Goal: Task Accomplishment & Management: Manage account settings

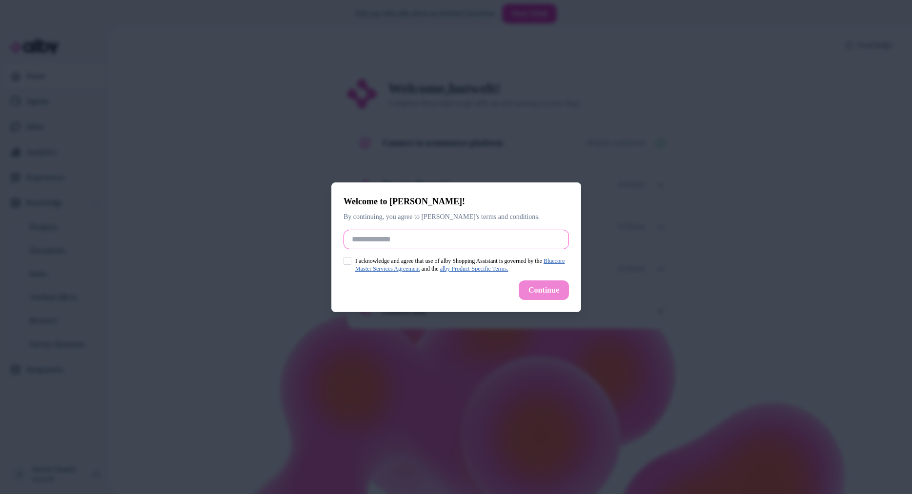
click at [360, 239] on input "Full Name" at bounding box center [456, 240] width 225 height 20
type input "******"
click at [347, 261] on button "I acknowledge and agree that use of alby Shopping Assistant is governed by the …" at bounding box center [348, 261] width 8 height 8
click at [555, 293] on button "Continue" at bounding box center [543, 291] width 50 height 20
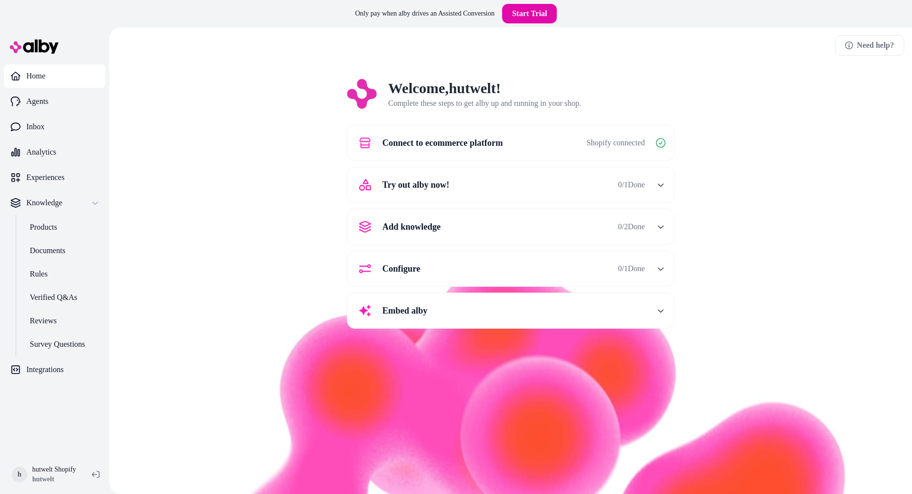
click at [404, 190] on span "Try out alby now!" at bounding box center [416, 185] width 67 height 14
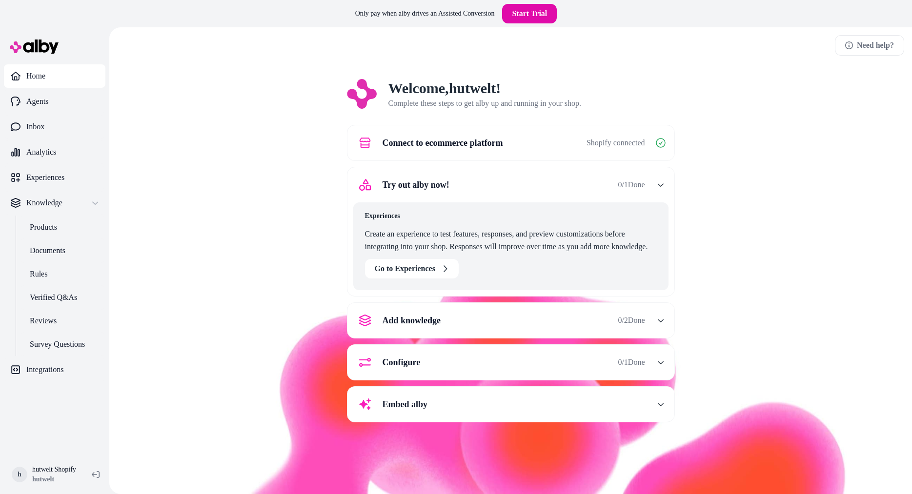
click at [423, 318] on span "Add knowledge" at bounding box center [412, 321] width 59 height 14
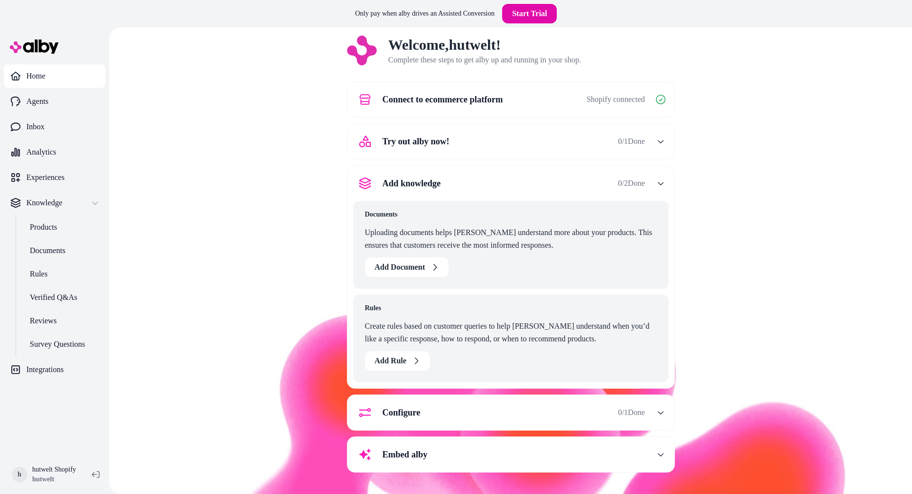
scroll to position [27, 0]
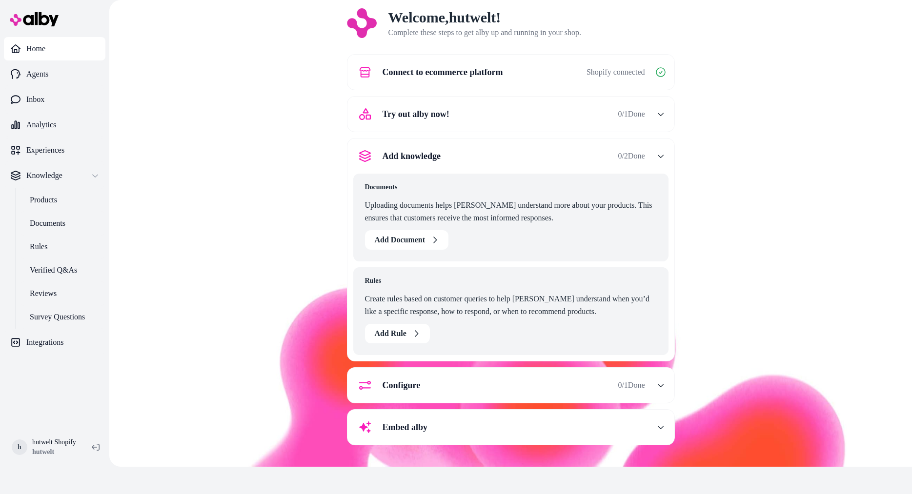
click at [395, 382] on span "Configure" at bounding box center [402, 386] width 38 height 14
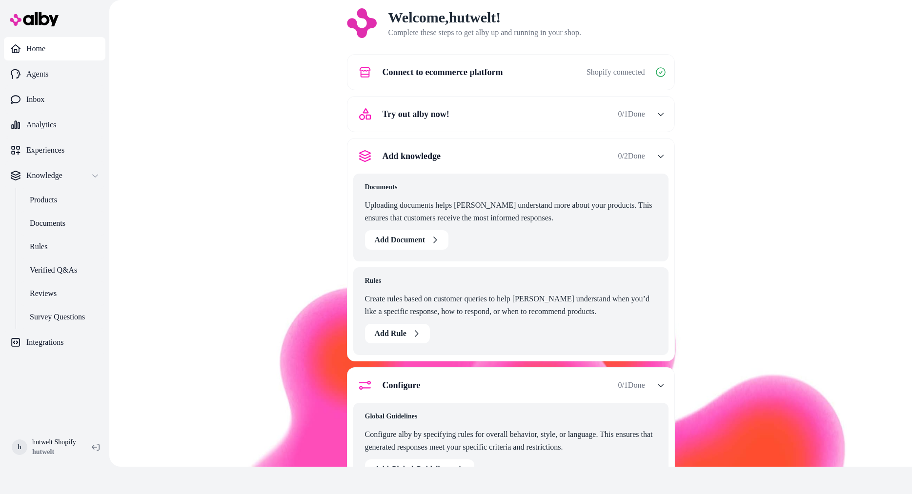
scroll to position [0, 0]
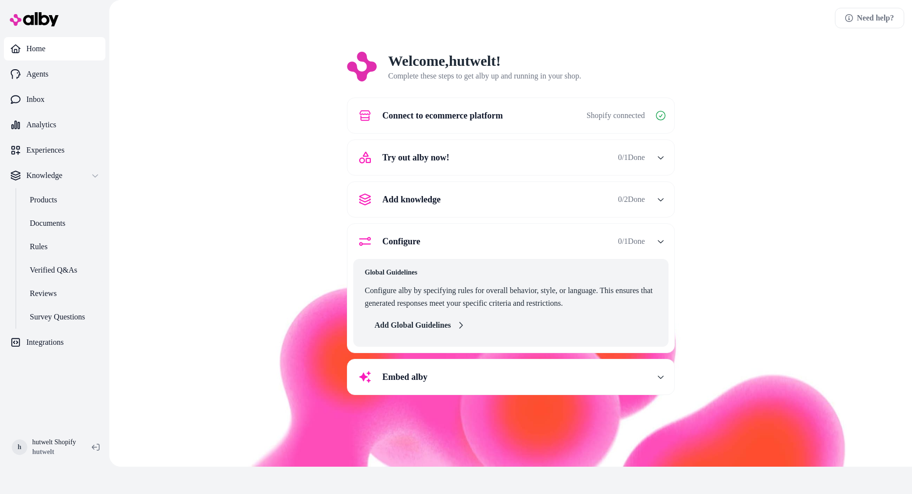
click at [408, 325] on button "Add Global Guidelines" at bounding box center [420, 326] width 110 height 20
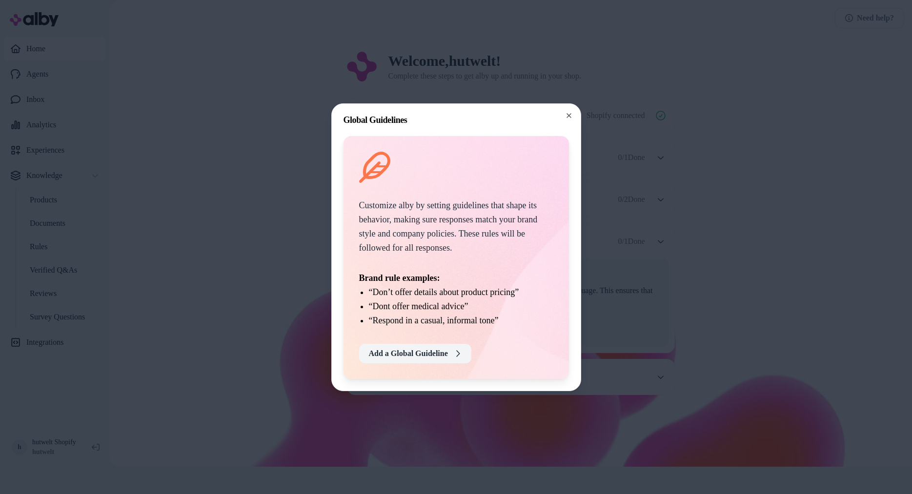
click at [408, 355] on button "Add a Global Guideline" at bounding box center [415, 354] width 112 height 20
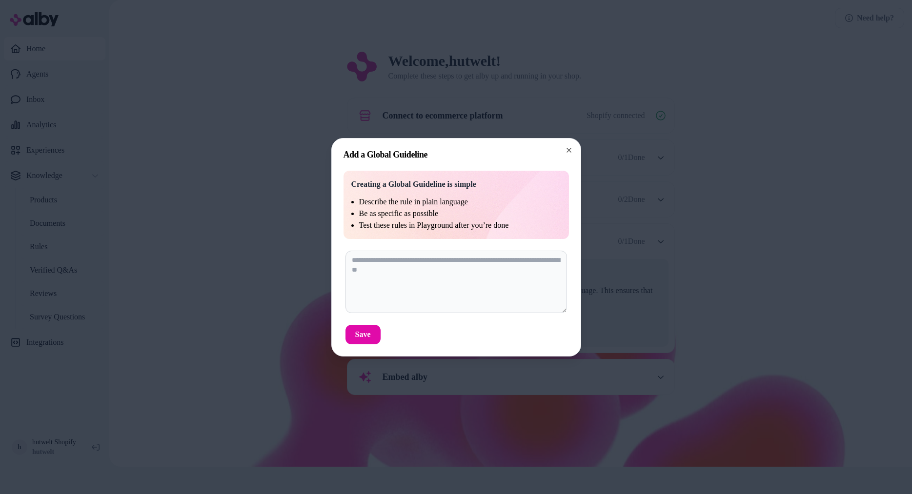
click at [570, 145] on div "Add a Global Guideline Creating a Global Guideline is simple Describe the rule …" at bounding box center [456, 247] width 250 height 219
click at [565, 150] on icon "button" at bounding box center [569, 150] width 8 height 8
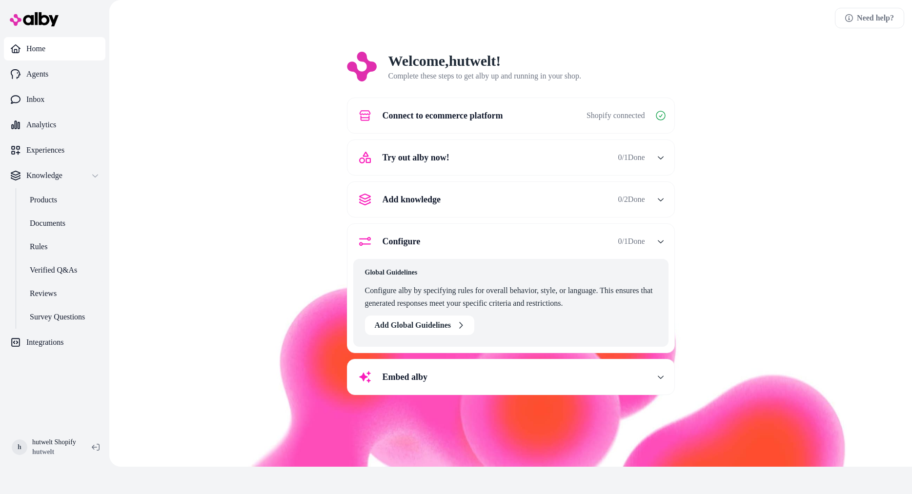
click at [404, 379] on span "Embed alby" at bounding box center [405, 377] width 45 height 14
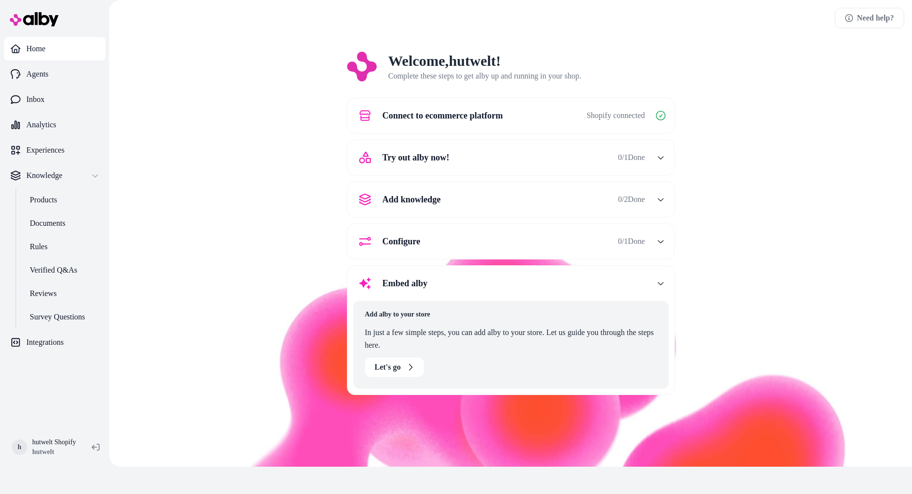
click at [845, 240] on div "Welcome, hutwelt ! Complete these steps to get alby up and running in your shop…" at bounding box center [510, 230] width 787 height 357
click at [28, 70] on p "Agents" at bounding box center [37, 74] width 22 height 12
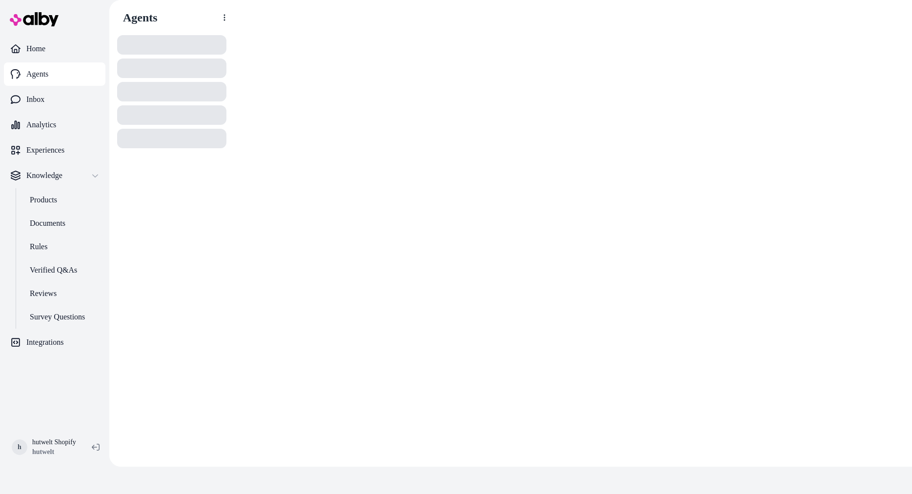
click at [42, 76] on p "Agents" at bounding box center [37, 74] width 22 height 12
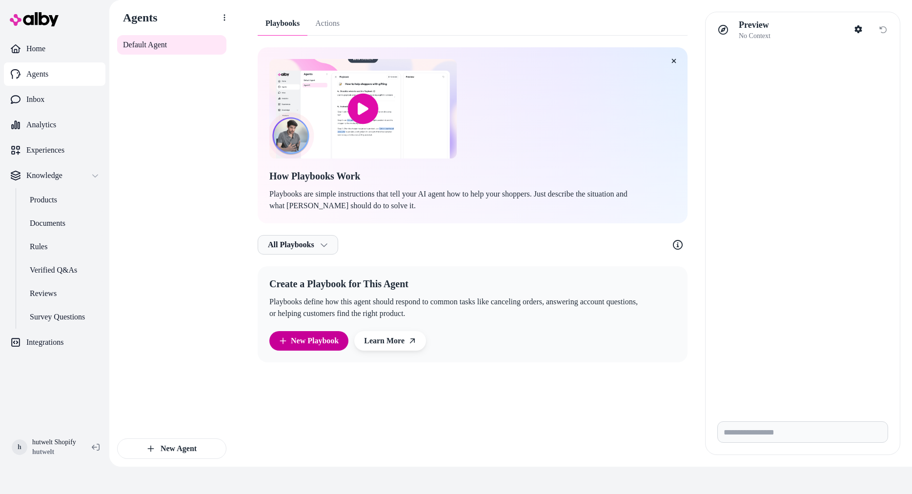
click at [305, 340] on link "New Playbook" at bounding box center [309, 341] width 60 height 12
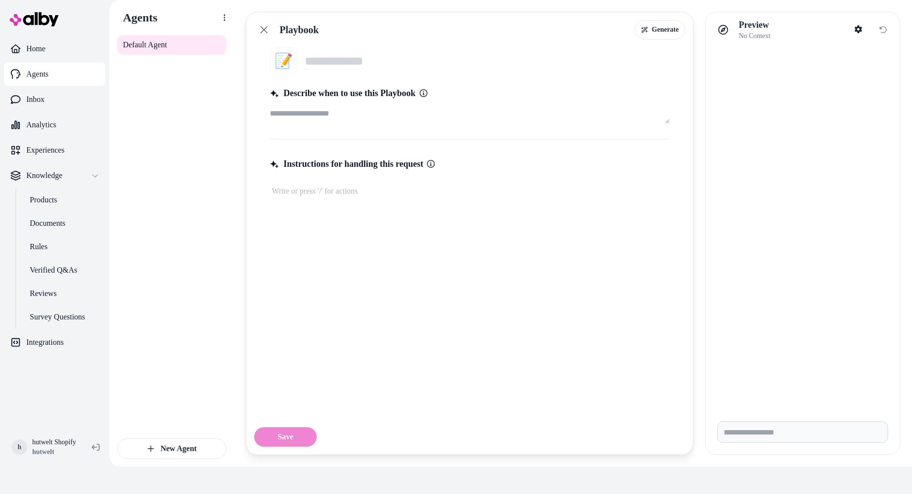
click at [301, 111] on textarea "Describe when to use this Playbook" at bounding box center [470, 114] width 400 height 20
type textarea "*"
click at [261, 29] on icon at bounding box center [264, 30] width 8 height 8
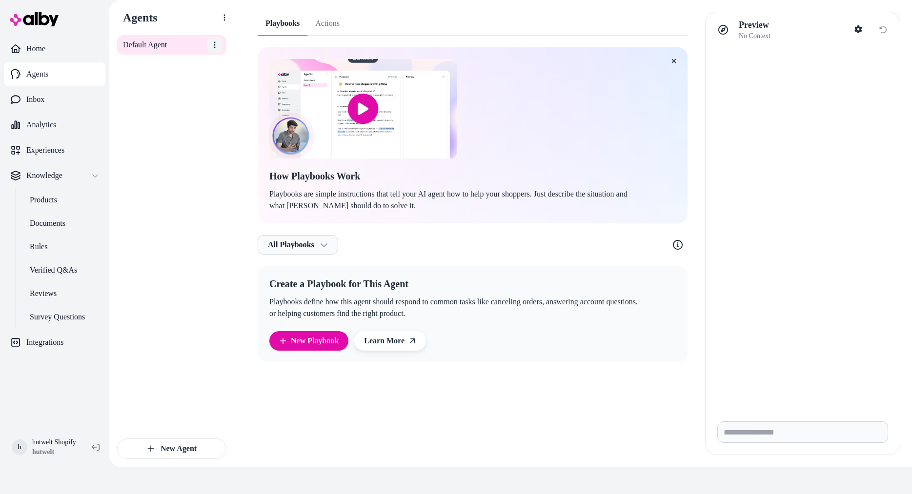
click at [120, 35] on div "Default Agent" at bounding box center [171, 45] width 109 height 20
click at [147, 41] on span "Default Agent" at bounding box center [145, 45] width 44 height 12
click at [204, 45] on link "Default Agent" at bounding box center [171, 45] width 109 height 20
click at [209, 45] on html "Only pay when [PERSON_NAME] drives an Assisted Conversion Start Trial Home Agen…" at bounding box center [456, 234] width 912 height 522
click at [183, 69] on div "Rename" at bounding box center [192, 67] width 58 height 20
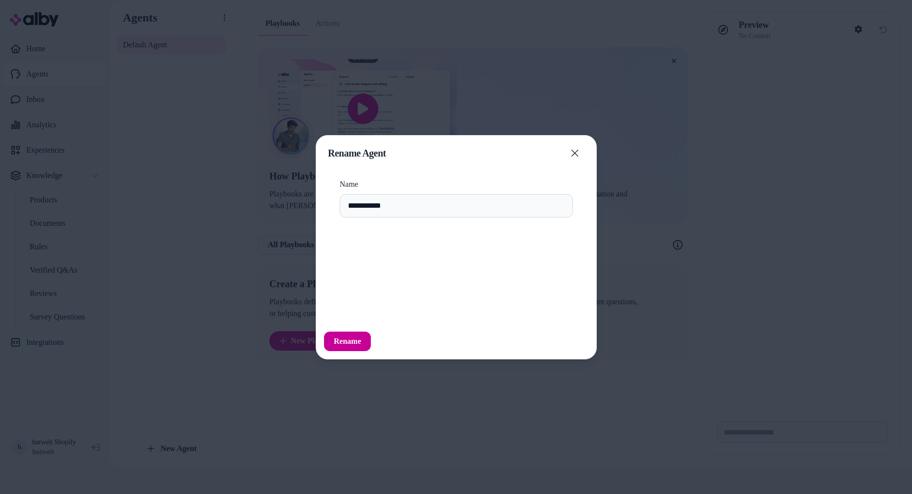
type input "**********"
click at [354, 341] on button "Rename" at bounding box center [347, 342] width 47 height 20
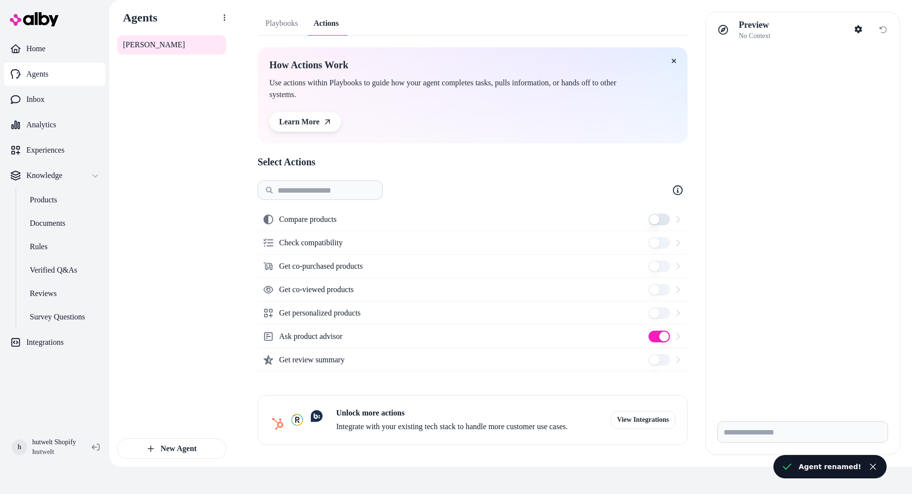
click at [322, 27] on link "Actions" at bounding box center [326, 23] width 41 height 23
click at [657, 221] on button "Compare products" at bounding box center [659, 220] width 21 height 12
drag, startPoint x: 38, startPoint y: 195, endPoint x: 60, endPoint y: 197, distance: 22.1
click at [38, 195] on p "Products" at bounding box center [43, 200] width 27 height 12
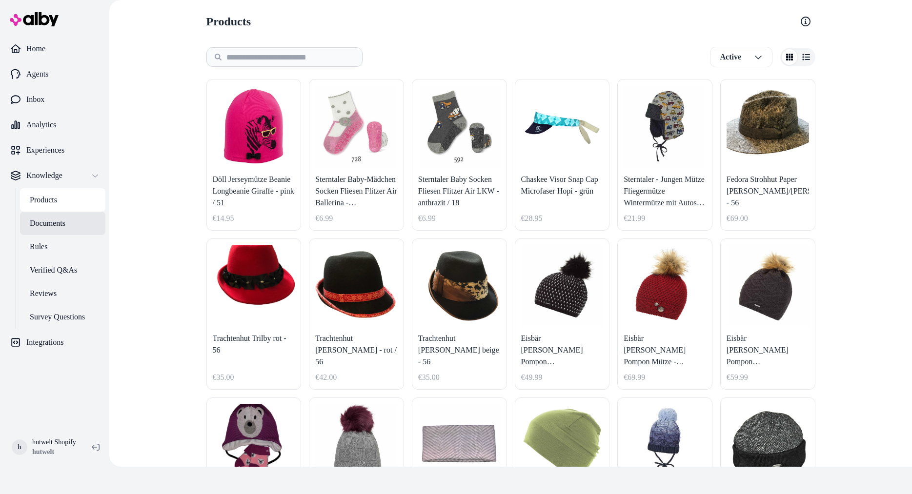
click at [61, 225] on p "Documents" at bounding box center [48, 224] width 36 height 12
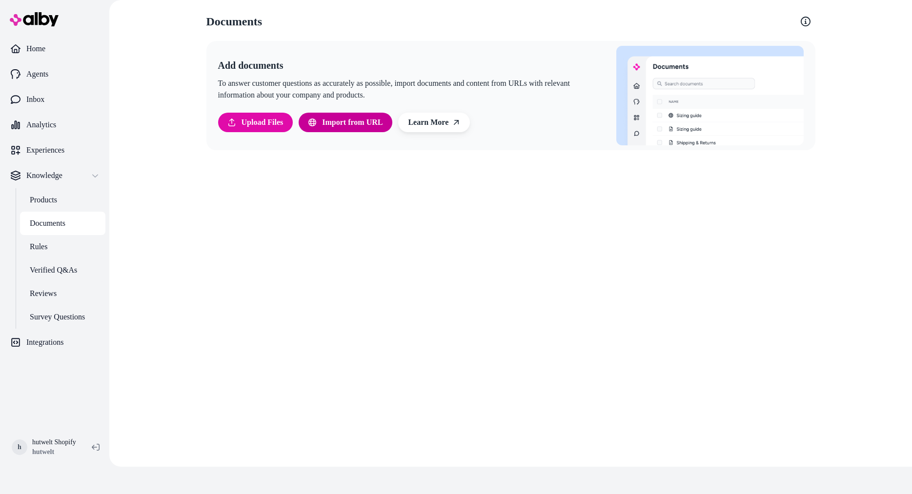
click at [347, 121] on span "Import from URL" at bounding box center [352, 123] width 61 height 12
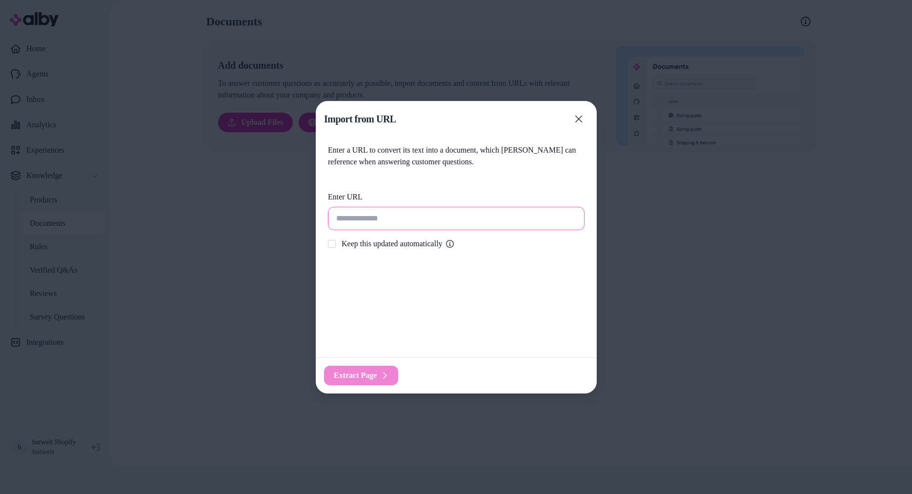
click at [357, 221] on input "url" at bounding box center [456, 218] width 257 height 23
paste input "**********"
type input "**********"
click at [332, 244] on button "Keep this updated automatically" at bounding box center [332, 244] width 8 height 8
click at [363, 372] on span "Extract Page" at bounding box center [355, 376] width 43 height 12
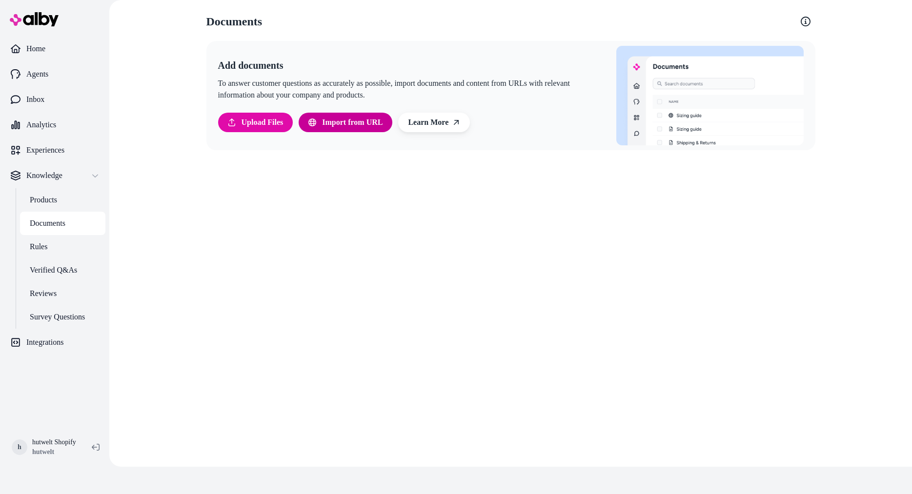
click at [343, 122] on span "Import from URL" at bounding box center [352, 123] width 61 height 12
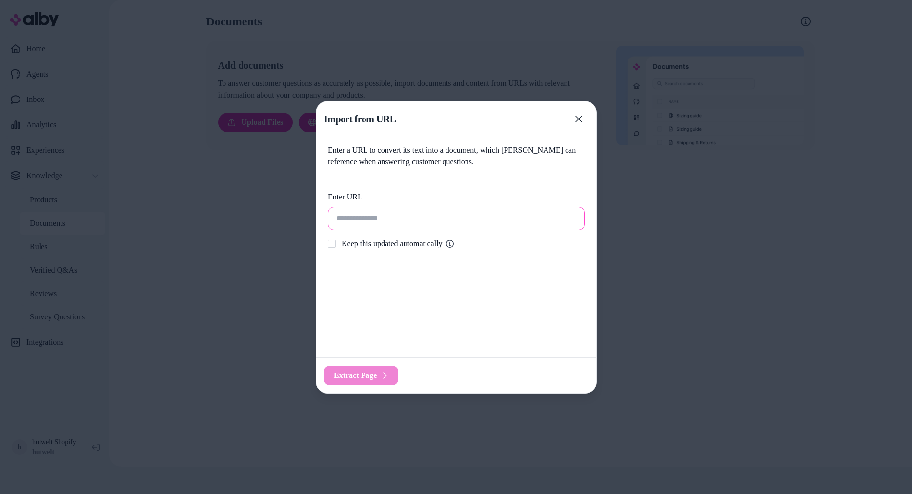
click at [349, 218] on input "url" at bounding box center [456, 218] width 257 height 23
paste input "**********"
type input "**********"
click at [333, 243] on button "Keep this updated automatically" at bounding box center [332, 244] width 8 height 8
click at [365, 377] on span "Extract Page" at bounding box center [355, 376] width 43 height 12
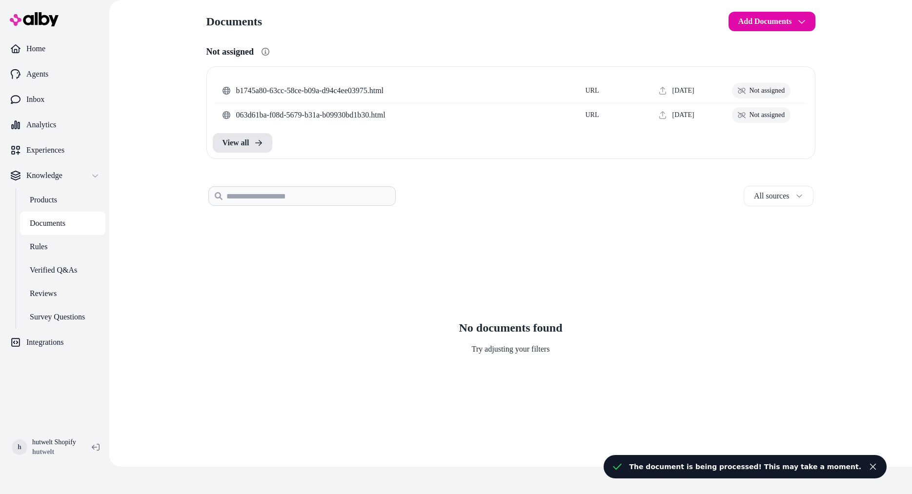
click at [759, 22] on html "Only pay when [PERSON_NAME] drives an Assisted Conversion Start Trial Home Agen…" at bounding box center [456, 234] width 912 height 522
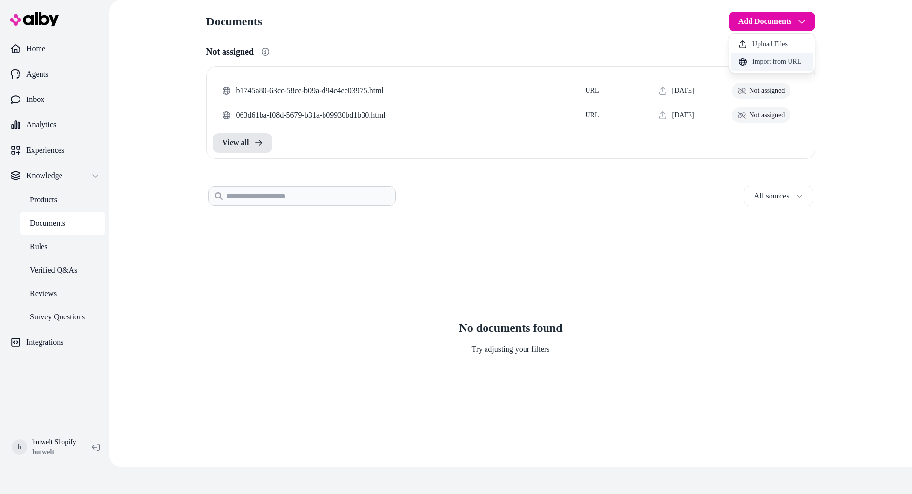
click at [765, 63] on span "Import from URL" at bounding box center [777, 62] width 49 height 10
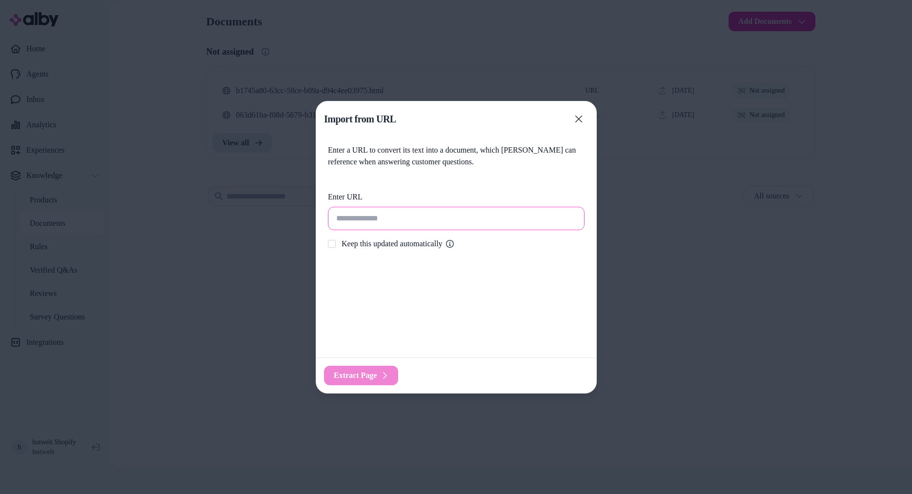
click at [353, 221] on input "url" at bounding box center [456, 218] width 257 height 23
paste input "**********"
type input "**********"
click at [335, 243] on button "Keep this updated automatically" at bounding box center [332, 244] width 8 height 8
click at [354, 381] on span "Extract Page" at bounding box center [355, 376] width 43 height 12
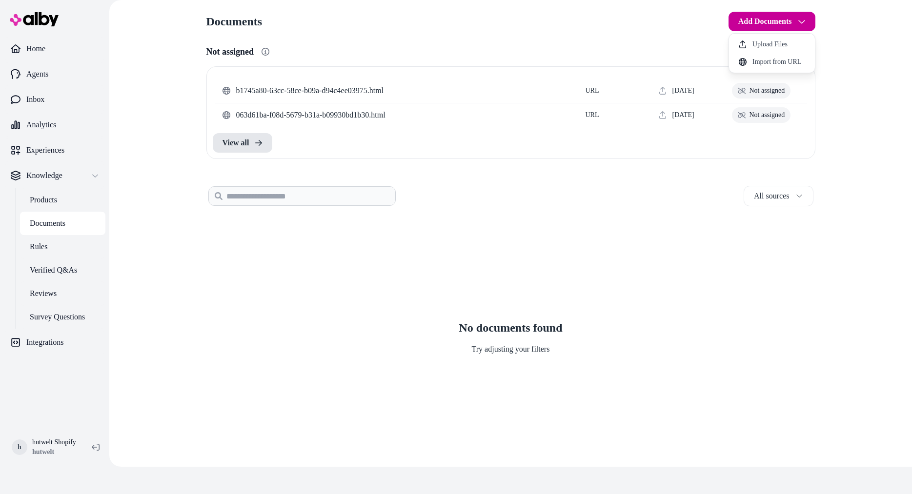
click at [753, 22] on html "Only pay when [PERSON_NAME] drives an Assisted Conversion Start Trial Home Agen…" at bounding box center [456, 234] width 912 height 522
click at [236, 141] on html "Only pay when [PERSON_NAME] drives an Assisted Conversion Start Trial Home Agen…" at bounding box center [456, 234] width 912 height 522
click at [764, 20] on html "Only pay when [PERSON_NAME] drives an Assisted Conversion Start Trial Home Agen…" at bounding box center [456, 234] width 912 height 522
click at [760, 61] on span "Import from URL" at bounding box center [777, 62] width 49 height 10
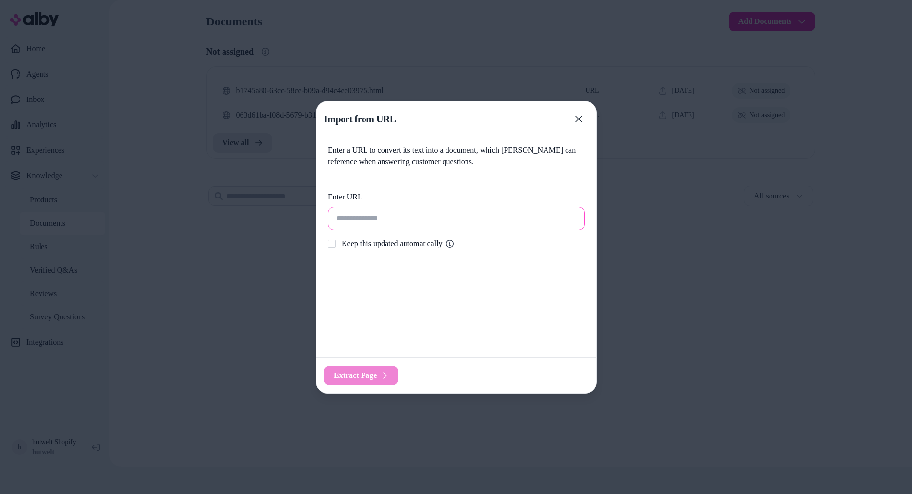
click at [394, 218] on input "url" at bounding box center [456, 218] width 257 height 23
paste input "**********"
type input "**********"
click at [333, 245] on button "Keep this updated automatically" at bounding box center [332, 244] width 8 height 8
click at [351, 378] on span "Extract Page" at bounding box center [355, 376] width 43 height 12
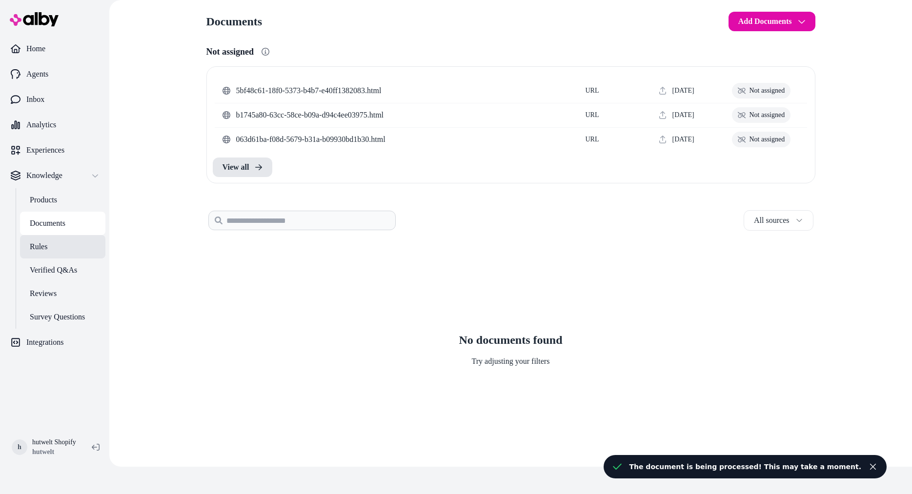
click at [37, 258] on link "Rules" at bounding box center [62, 246] width 85 height 23
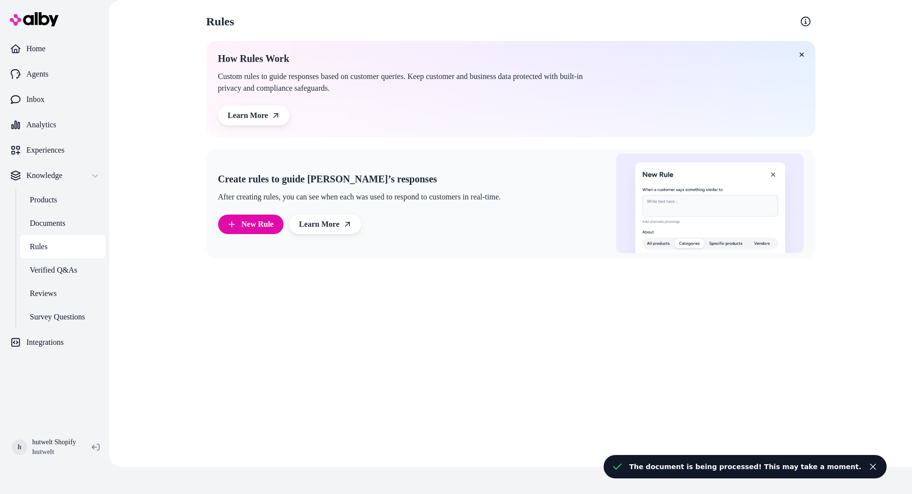
click at [43, 248] on p "Rules" at bounding box center [39, 247] width 18 height 12
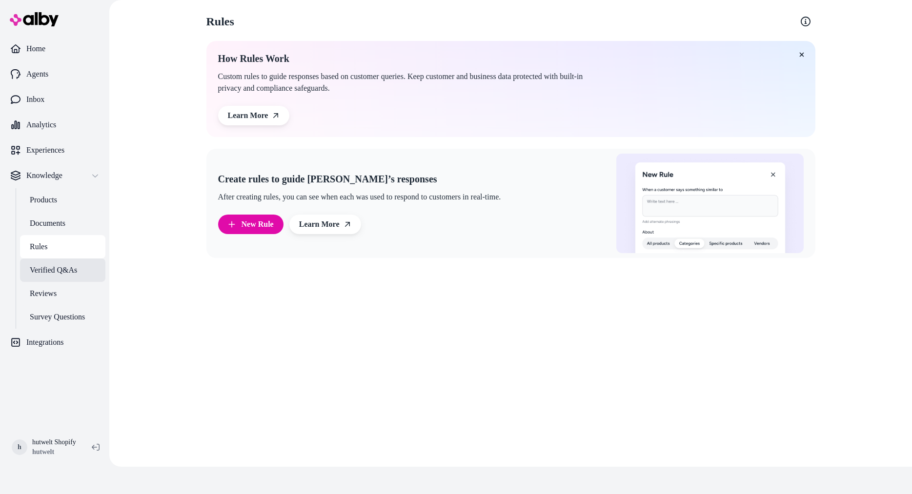
click at [55, 265] on p "Verified Q&As" at bounding box center [53, 271] width 47 height 12
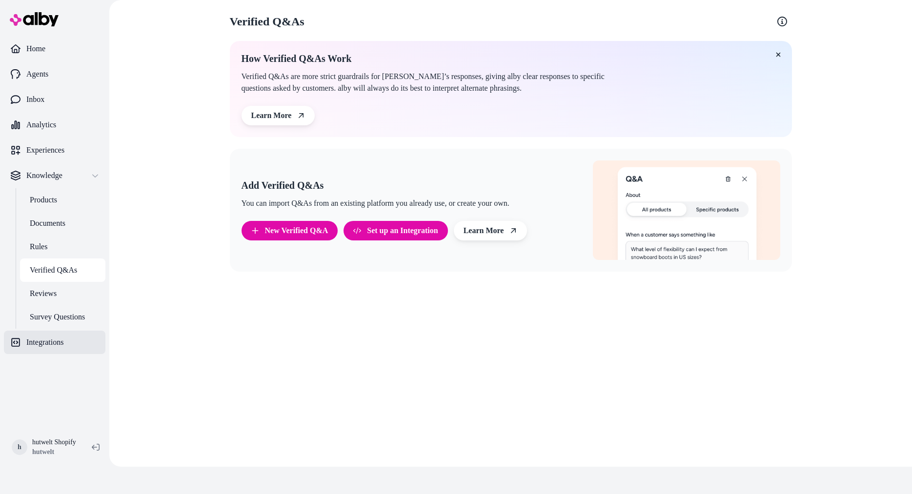
click at [40, 343] on p "Integrations" at bounding box center [44, 343] width 37 height 12
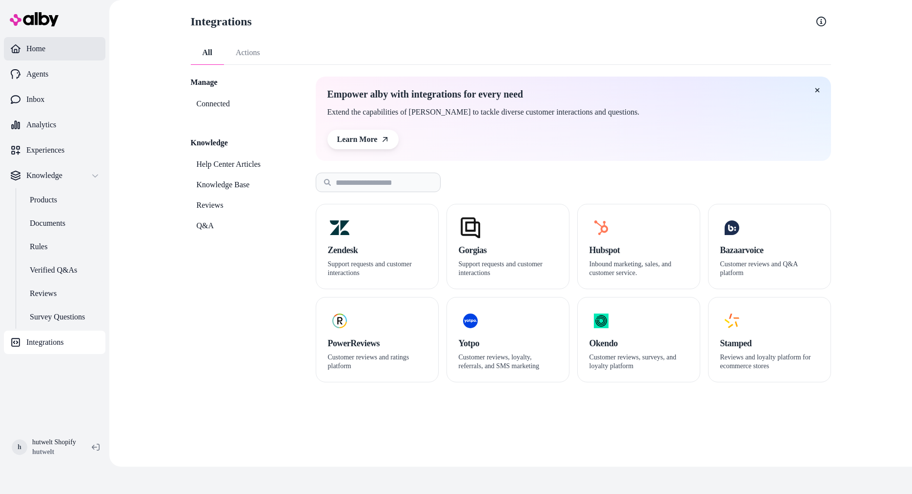
click at [25, 53] on link "Home" at bounding box center [55, 48] width 102 height 23
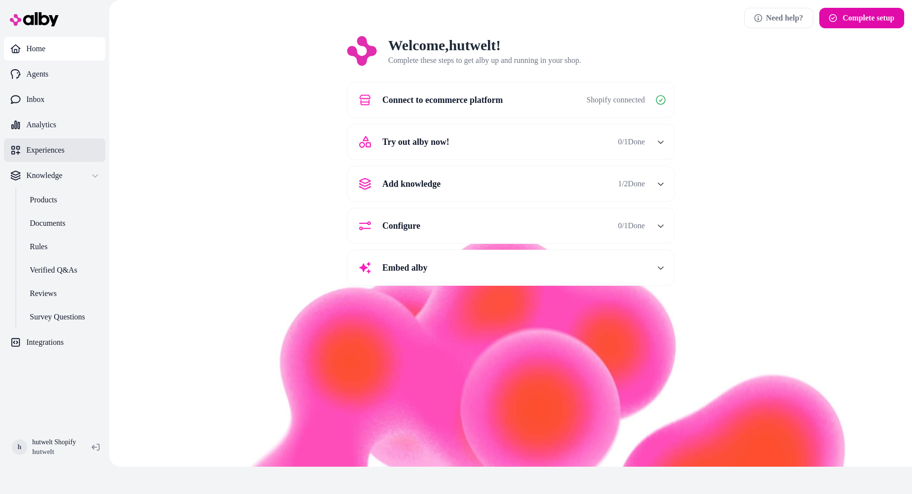
click at [35, 157] on link "Experiences" at bounding box center [55, 150] width 102 height 23
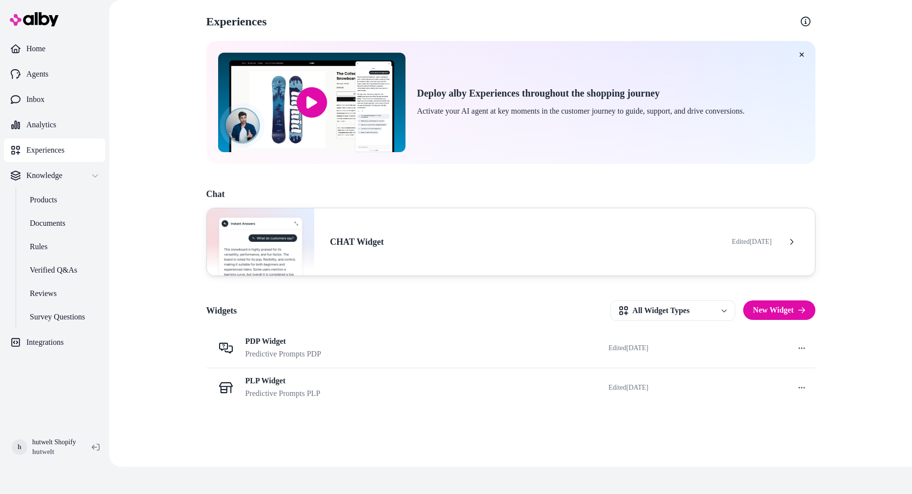
click at [577, 256] on div "CHAT Widget Edited [DATE]" at bounding box center [510, 242] width 609 height 68
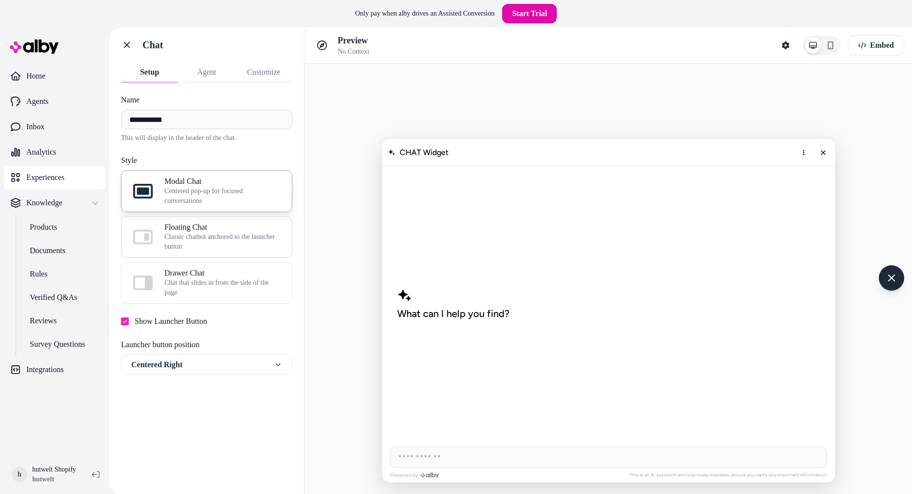
click at [187, 231] on span "Floating Chat" at bounding box center [222, 228] width 116 height 10
click at [0, 0] on button "Floating Chat Classic chatbot anchored to the launcher button" at bounding box center [0, 0] width 0 height 0
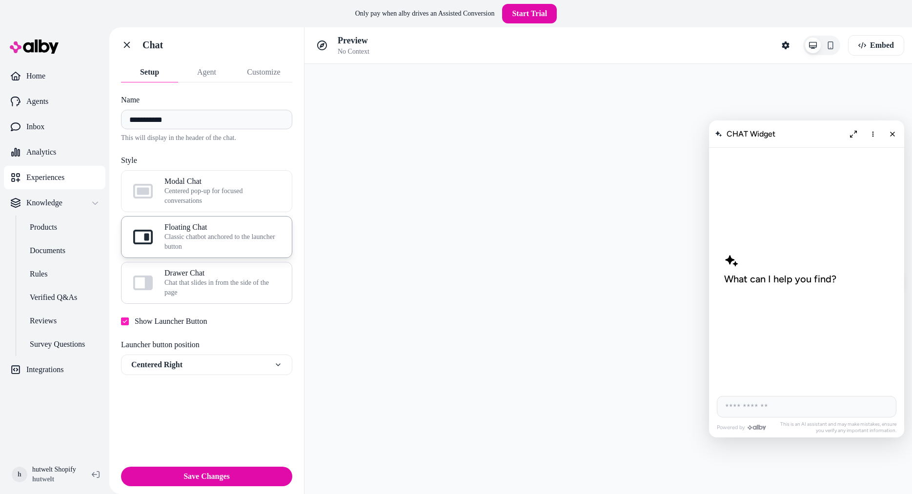
click at [199, 277] on span "Drawer Chat" at bounding box center [222, 273] width 116 height 10
click at [0, 0] on button "Drawer Chat Chat that slides in from the side of the page" at bounding box center [0, 0] width 0 height 0
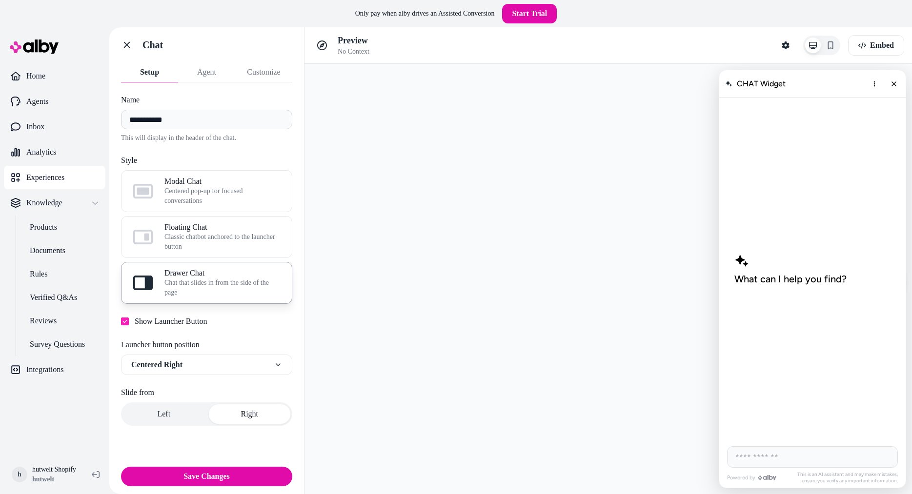
click at [192, 259] on div "Modal Chat Centered pop-up for focused conversations Floating Chat Classic chat…" at bounding box center [206, 237] width 171 height 134
click at [185, 241] on span "Classic chatbot anchored to the launcher button" at bounding box center [222, 242] width 116 height 20
click at [0, 0] on button "Floating Chat Classic chatbot anchored to the launcher button" at bounding box center [0, 0] width 0 height 0
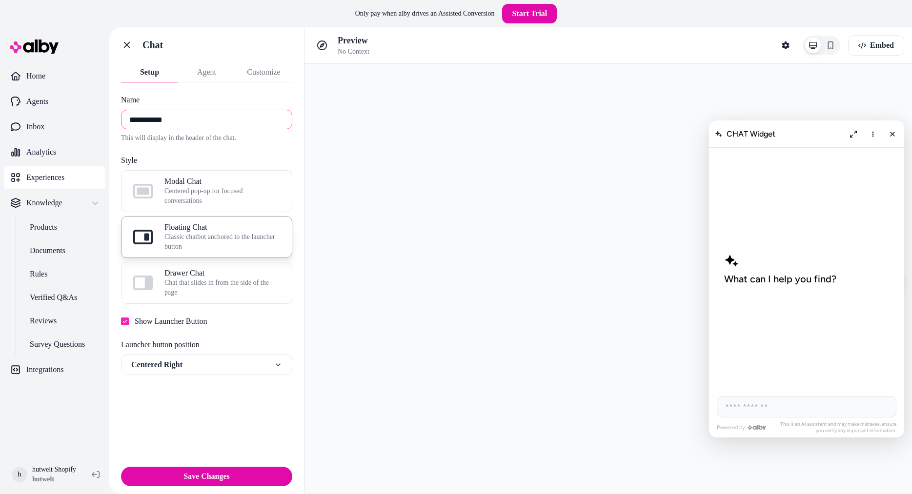
drag, startPoint x: 190, startPoint y: 120, endPoint x: -25, endPoint y: 127, distance: 215.4
click at [121, 127] on input "**********" at bounding box center [206, 120] width 171 height 20
type input "**********"
click at [179, 366] on html "**********" at bounding box center [456, 261] width 912 height 522
select select "**********"
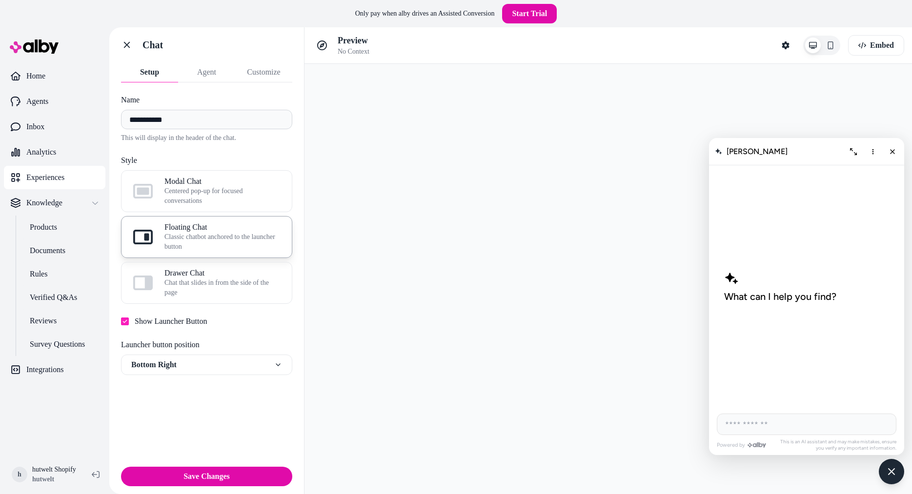
click at [210, 73] on button "Agent" at bounding box center [206, 72] width 57 height 20
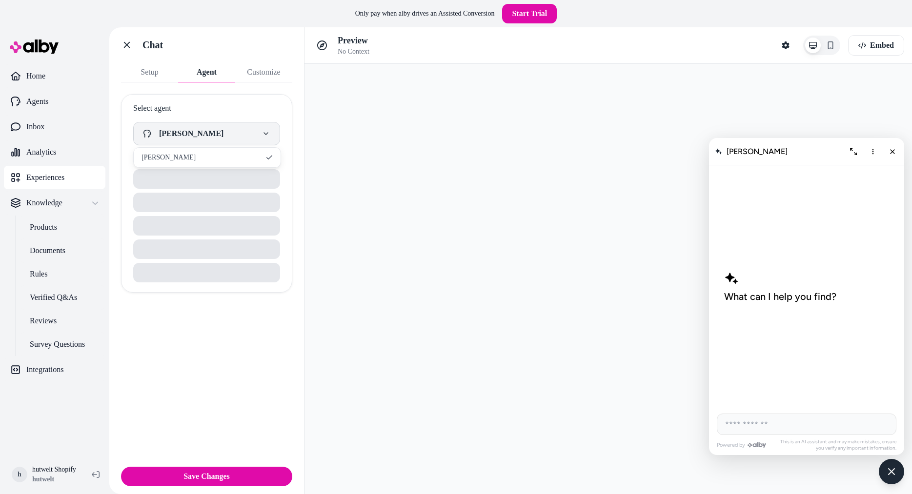
click at [206, 132] on html "**********" at bounding box center [456, 261] width 912 height 522
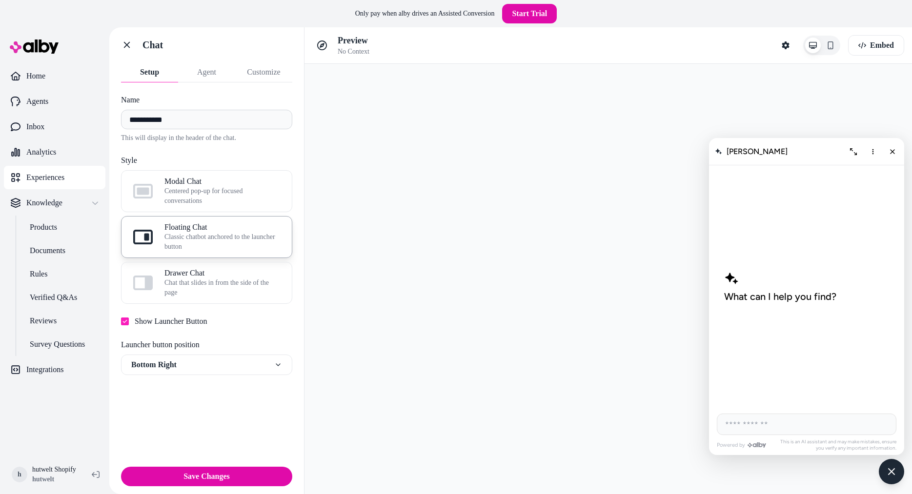
click at [153, 75] on button "Setup" at bounding box center [149, 72] width 57 height 20
click at [216, 72] on button "Agent" at bounding box center [206, 72] width 57 height 20
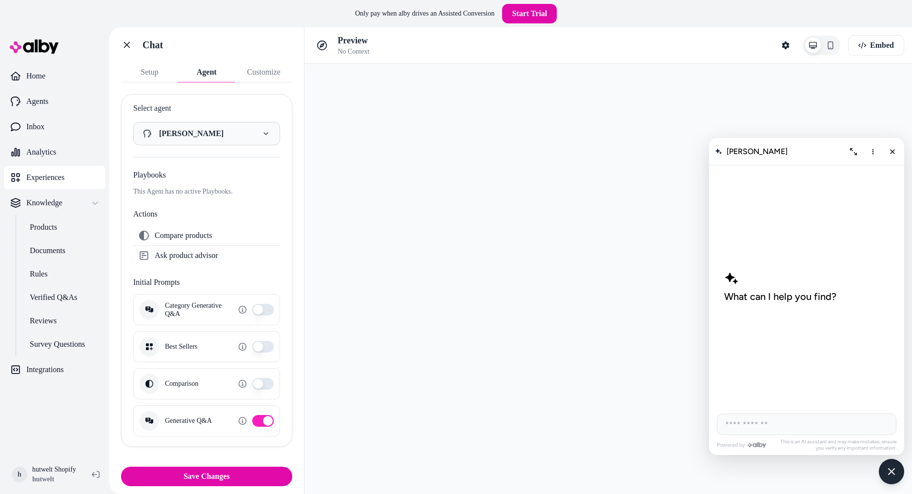
click at [263, 386] on button "Comparison" at bounding box center [262, 384] width 21 height 12
click at [258, 71] on button "Customize" at bounding box center [263, 72] width 57 height 20
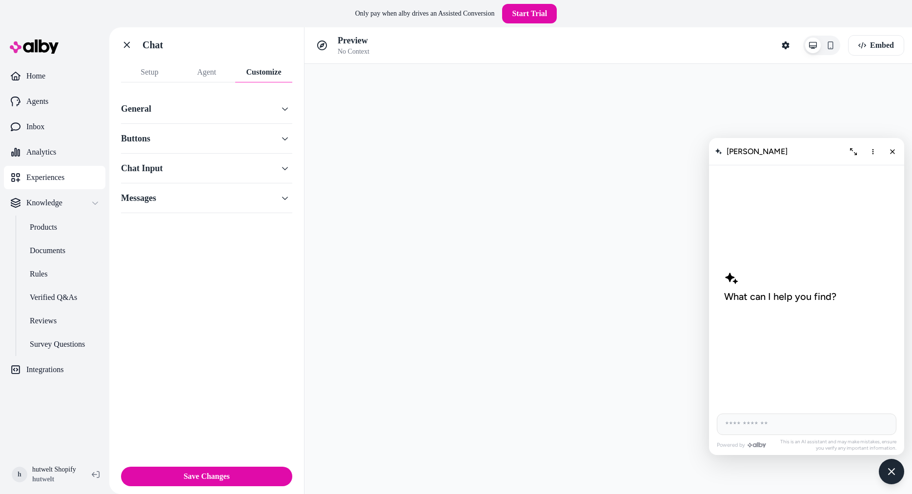
click at [136, 110] on button "General" at bounding box center [206, 109] width 171 height 14
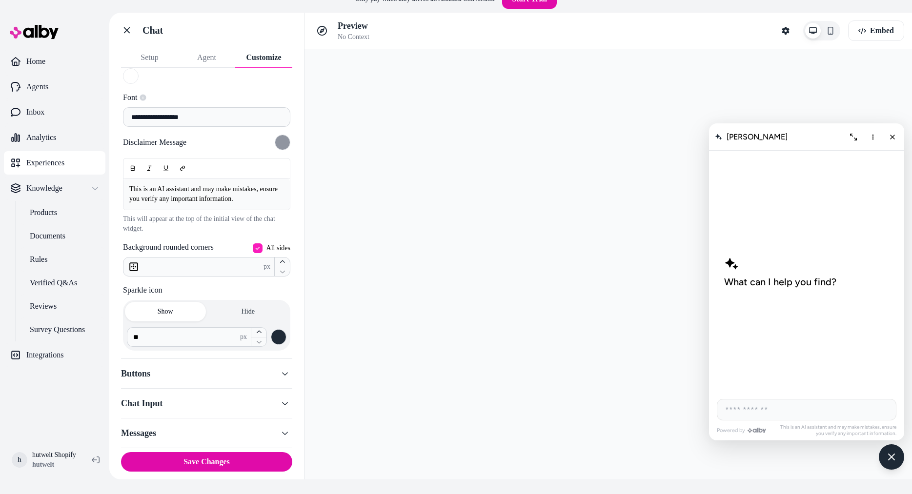
scroll to position [27, 0]
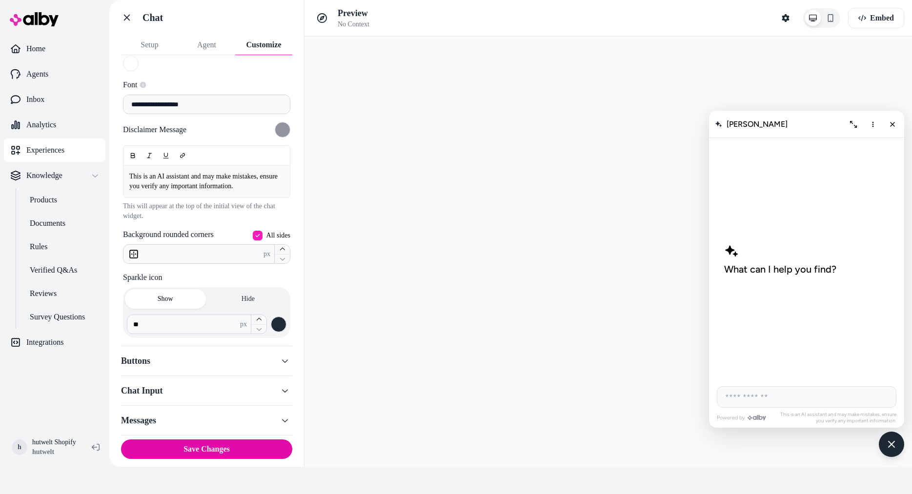
click at [138, 367] on button "Buttons" at bounding box center [206, 361] width 171 height 14
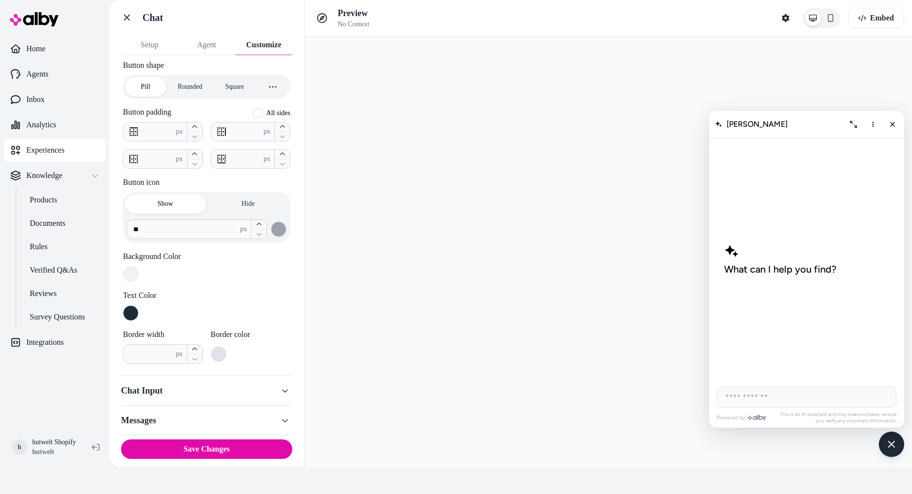
scroll to position [94, 0]
click at [145, 391] on button "Chat Input" at bounding box center [206, 391] width 171 height 14
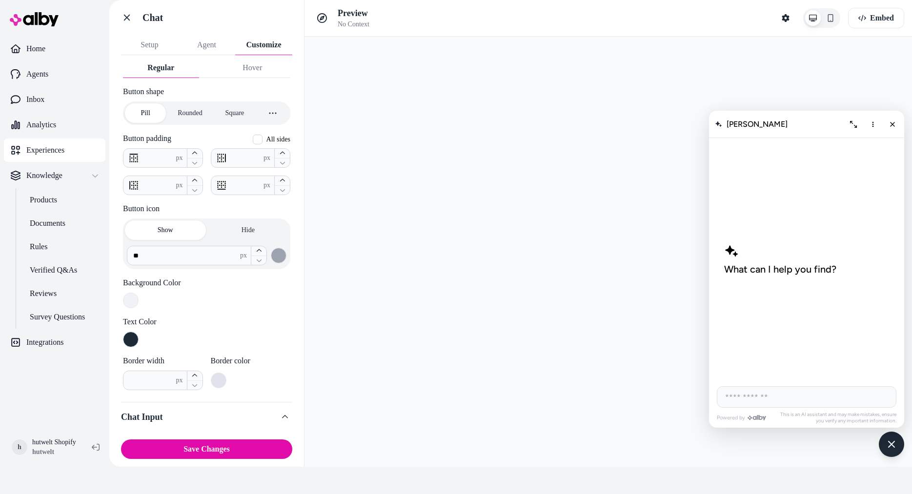
scroll to position [55, 0]
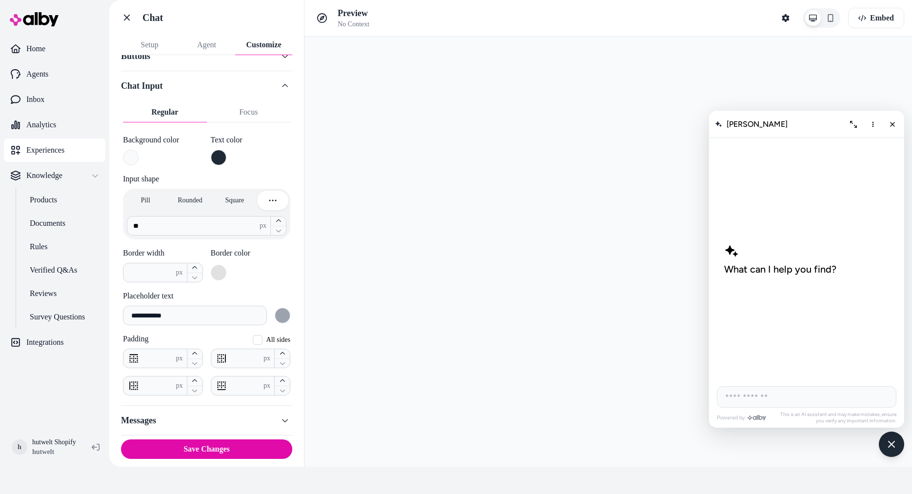
click at [134, 417] on button "Messages" at bounding box center [206, 421] width 171 height 14
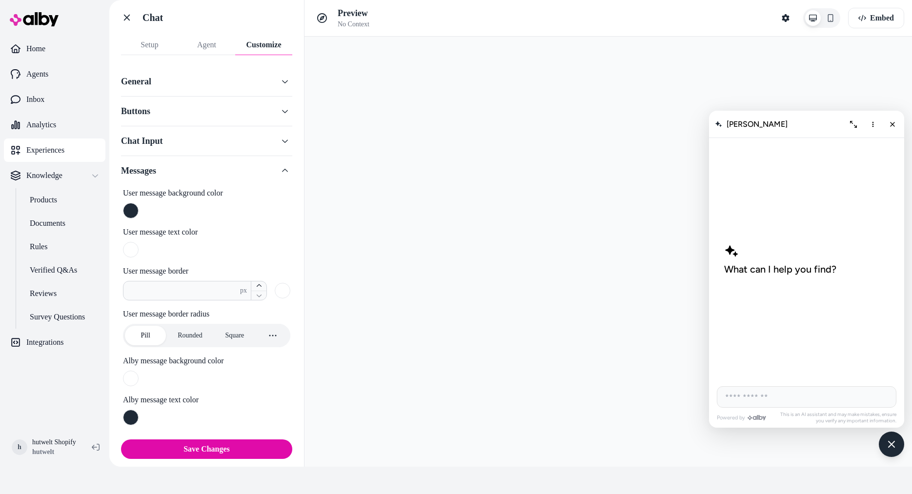
scroll to position [0, 0]
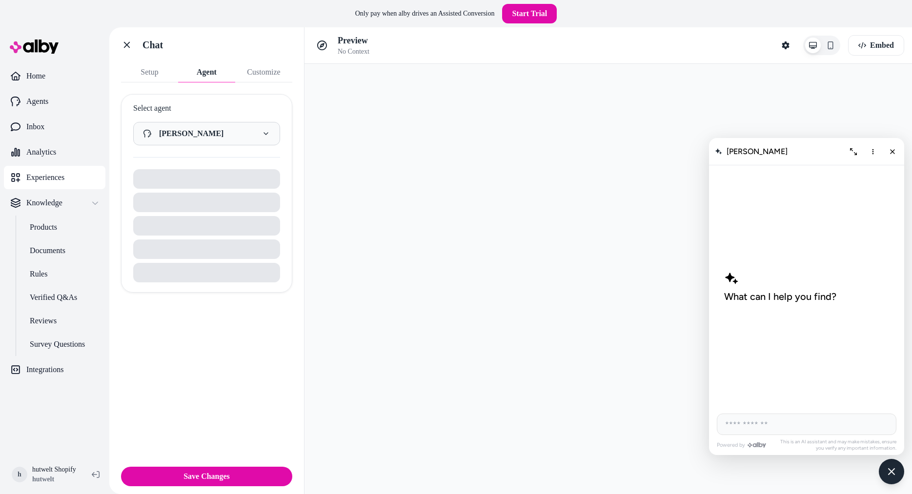
click at [207, 70] on button "Agent" at bounding box center [206, 72] width 57 height 20
click at [174, 139] on html "**********" at bounding box center [456, 261] width 912 height 522
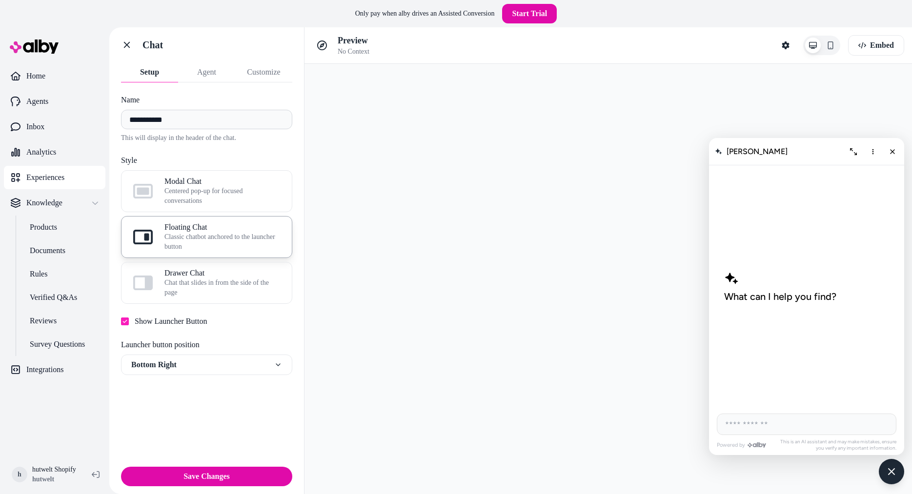
click at [146, 72] on button "Setup" at bounding box center [149, 72] width 57 height 20
click at [199, 481] on button "Save Changes" at bounding box center [206, 477] width 171 height 20
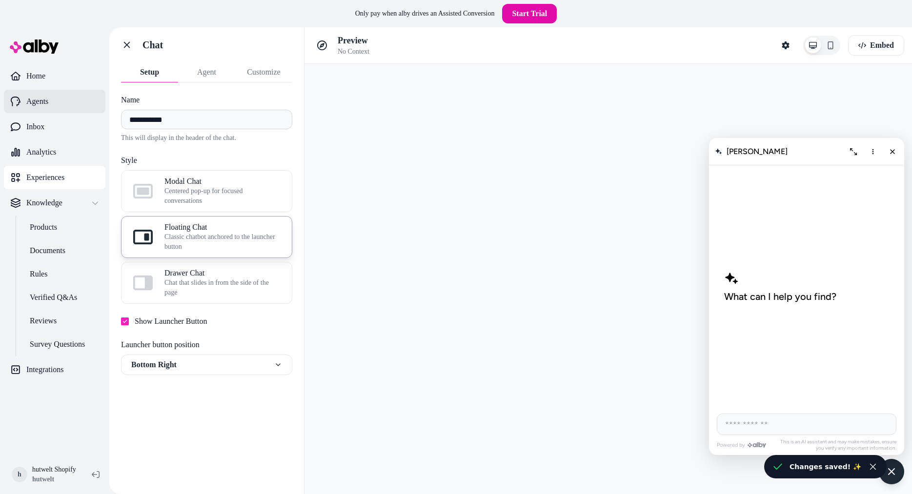
click at [34, 105] on p "Agents" at bounding box center [37, 102] width 22 height 12
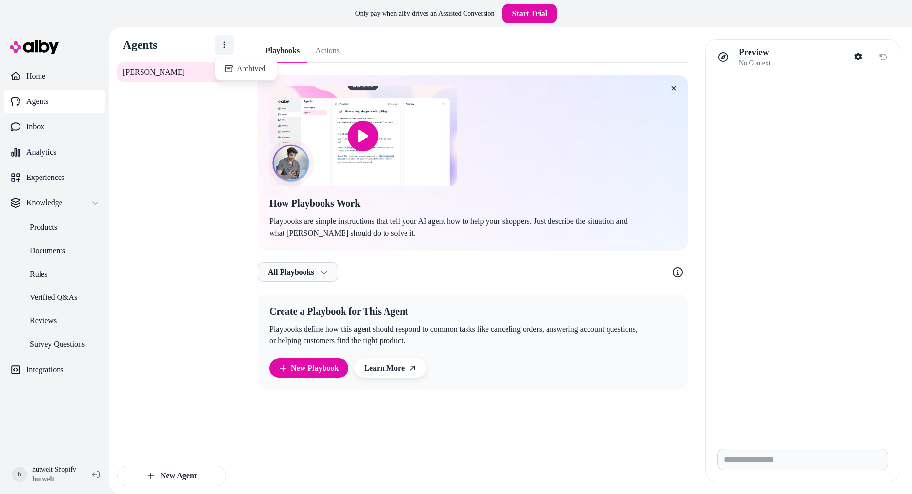
click at [224, 45] on html "Only pay when [PERSON_NAME] drives an Assisted Conversion Start Trial Home Agen…" at bounding box center [456, 261] width 912 height 522
click at [212, 73] on html "Only pay when [PERSON_NAME] drives an Assisted Conversion Start Trial Home Agen…" at bounding box center [456, 261] width 912 height 522
click at [134, 143] on html "Only pay when [PERSON_NAME] drives an Assisted Conversion Start Trial Home Agen…" at bounding box center [456, 261] width 912 height 522
click at [141, 70] on span "[PERSON_NAME]" at bounding box center [154, 72] width 62 height 12
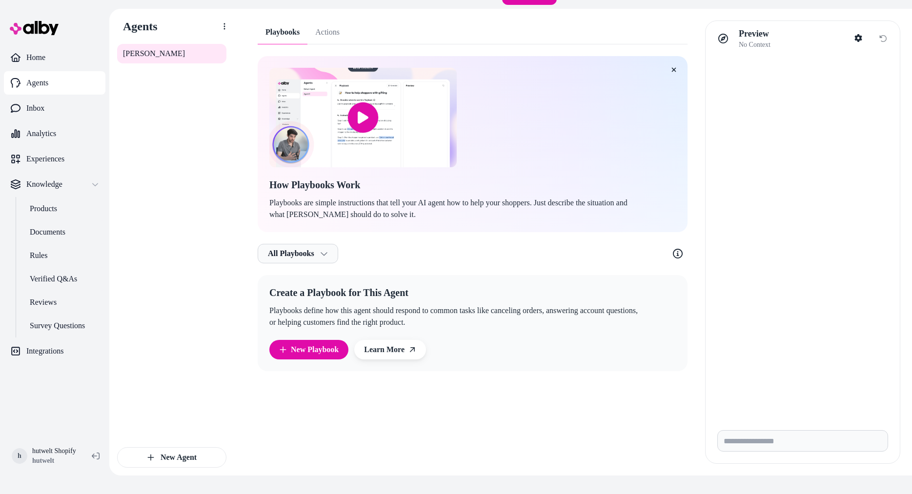
scroll to position [27, 0]
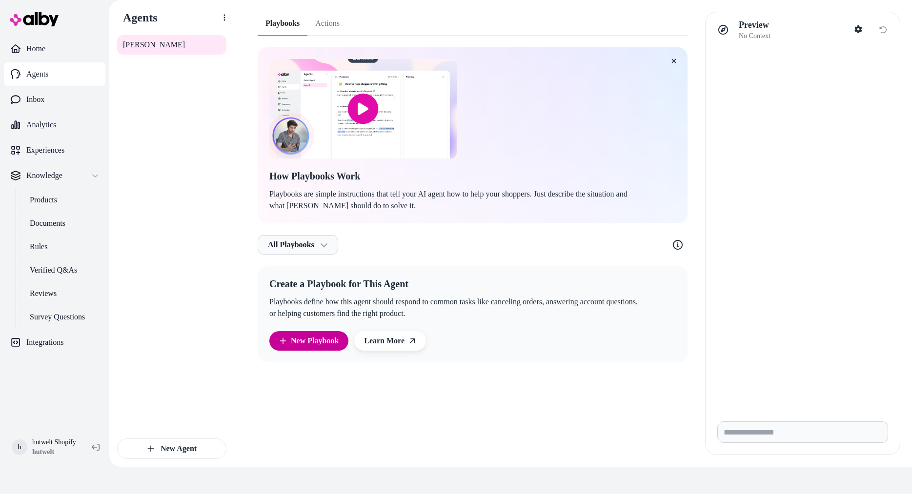
click at [311, 346] on link "New Playbook" at bounding box center [309, 341] width 60 height 12
type textarea "*"
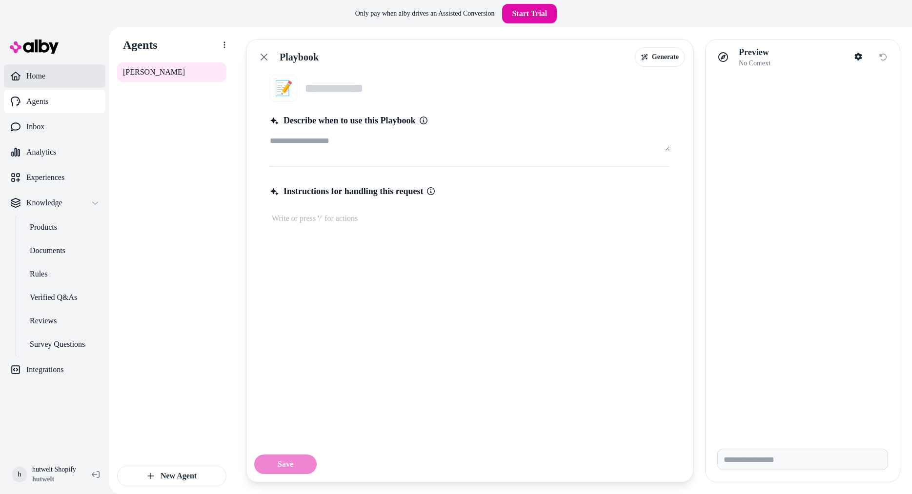
click at [22, 72] on link "Home" at bounding box center [55, 75] width 102 height 23
